Goal: Information Seeking & Learning: Learn about a topic

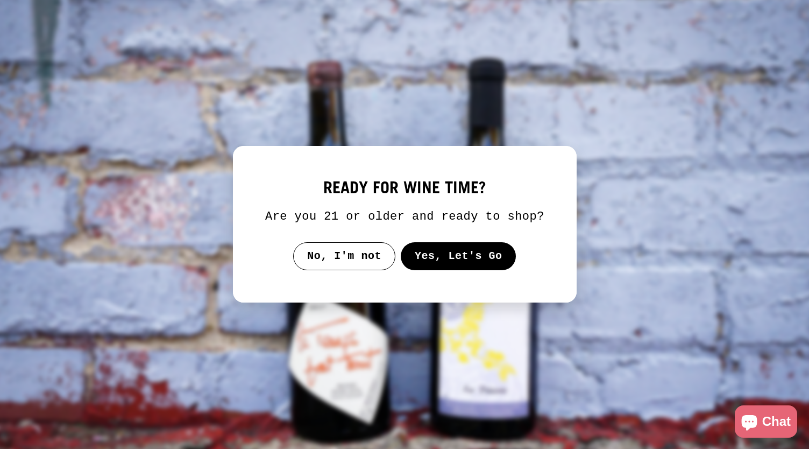
click at [418, 262] on button "Yes, Let's Go" at bounding box center [458, 256] width 116 height 28
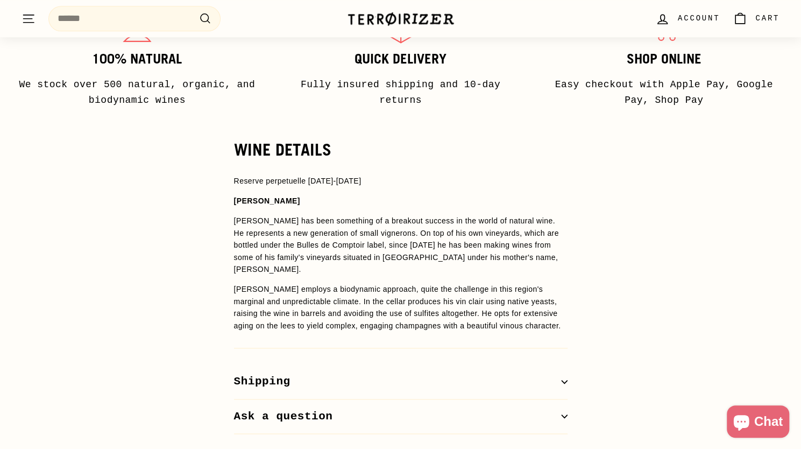
scroll to position [755, 0]
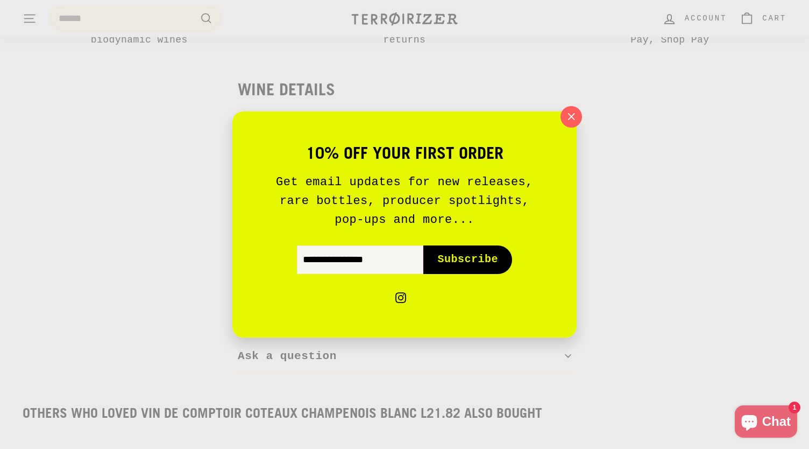
click at [568, 117] on icon "button" at bounding box center [571, 117] width 16 height 16
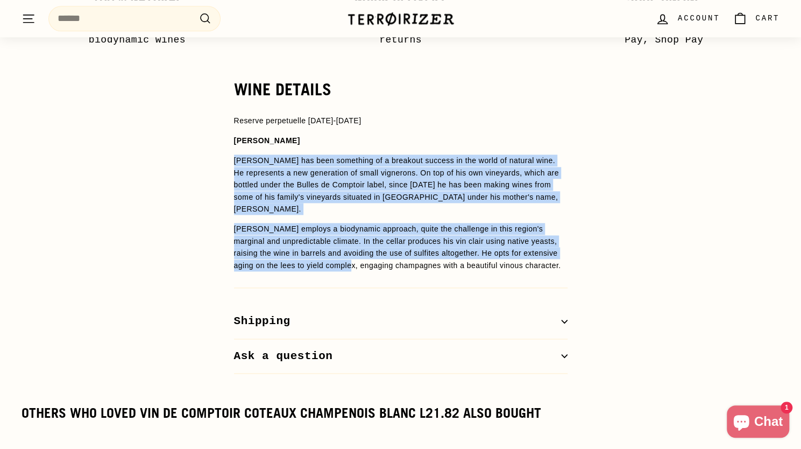
drag, startPoint x: 231, startPoint y: 162, endPoint x: 308, endPoint y: 261, distance: 125.3
click at [308, 261] on div "WINE DETAILS Reserve perpetuelle [DATE]-[DATE] [PERSON_NAME] [PERSON_NAME] has …" at bounding box center [400, 226] width 377 height 293
click at [308, 261] on span "[PERSON_NAME] employs a biodynamic approach, quite the challenge in this region…" at bounding box center [397, 246] width 327 height 45
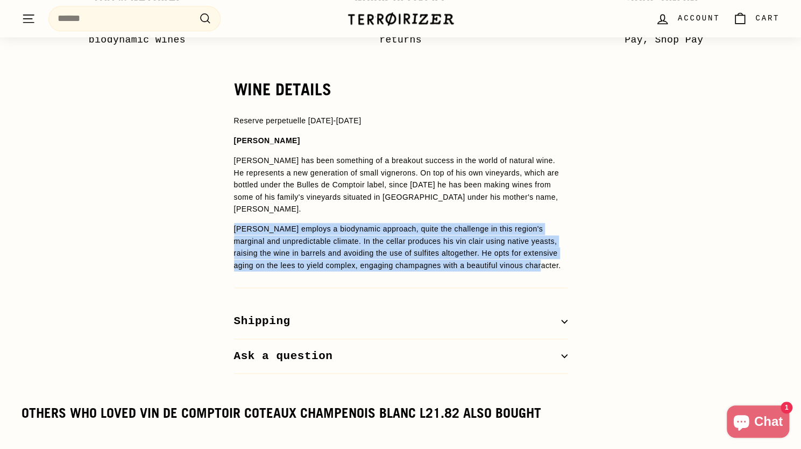
drag, startPoint x: 508, startPoint y: 265, endPoint x: 219, endPoint y: 232, distance: 291.3
click at [219, 232] on div "WINE DETAILS Reserve perpetuelle [DATE]-[DATE] [PERSON_NAME] [PERSON_NAME] has …" at bounding box center [400, 226] width 377 height 293
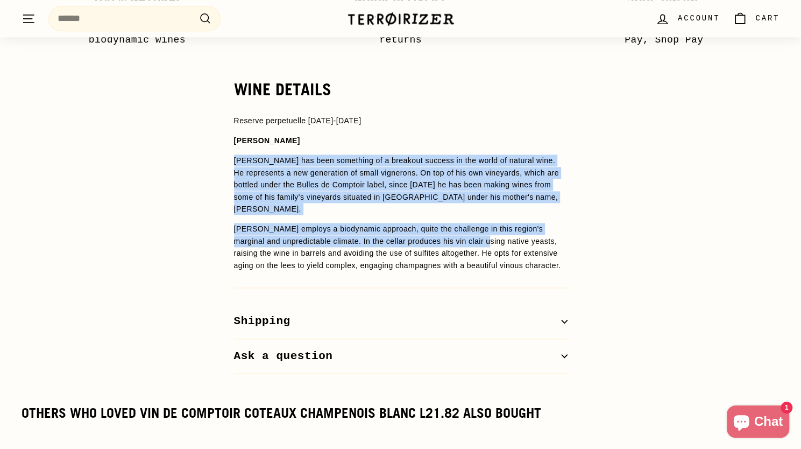
drag, startPoint x: 229, startPoint y: 162, endPoint x: 482, endPoint y: 240, distance: 264.6
click at [480, 240] on div "WINE DETAILS Reserve perpetuelle [DATE]-[DATE] [PERSON_NAME] [PERSON_NAME] has …" at bounding box center [400, 226] width 377 height 293
click at [482, 240] on span "[PERSON_NAME] employs a biodynamic approach, quite the challenge in this region…" at bounding box center [397, 246] width 327 height 45
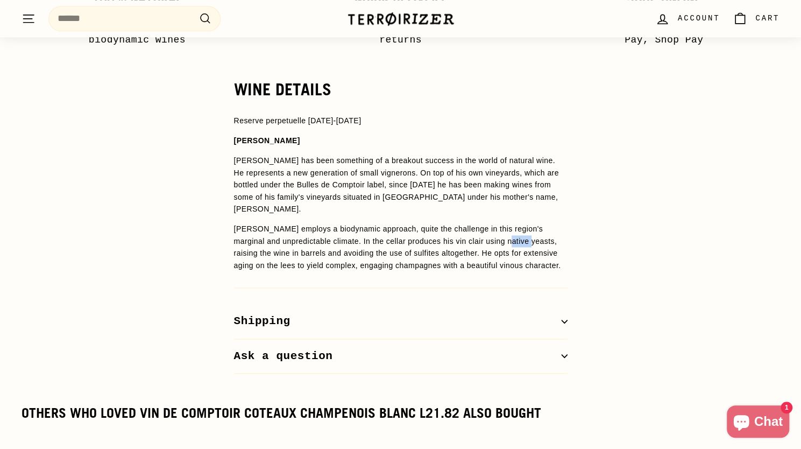
click at [482, 240] on span "[PERSON_NAME] employs a biodynamic approach, quite the challenge in this region…" at bounding box center [397, 246] width 327 height 45
click at [501, 266] on p "[PERSON_NAME] employs a biodynamic approach, quite the challenge in this region…" at bounding box center [400, 247] width 333 height 48
